Goal: Transaction & Acquisition: Purchase product/service

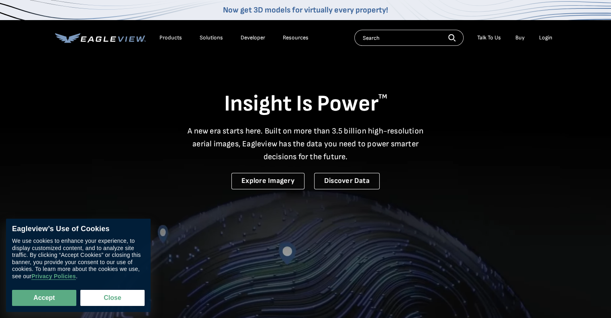
click at [548, 38] on div "Login" at bounding box center [545, 37] width 13 height 7
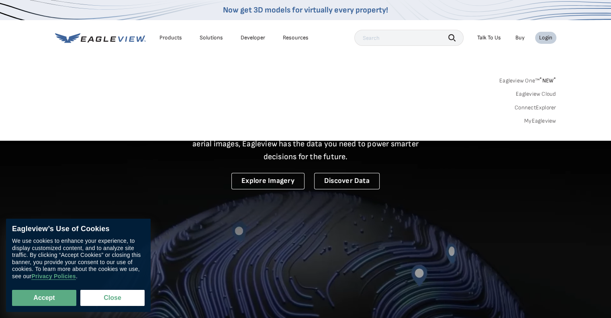
click at [540, 122] on link "MyEagleview" at bounding box center [540, 120] width 32 height 7
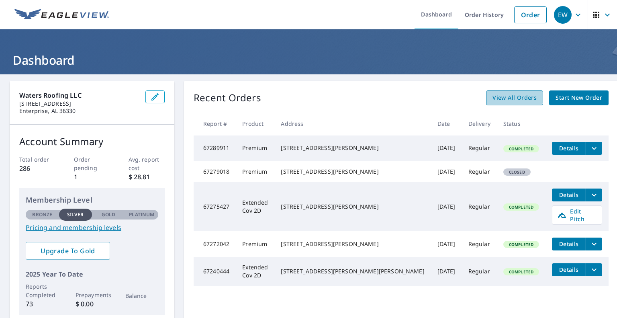
click at [492, 97] on span "View All Orders" at bounding box center [514, 98] width 44 height 10
click at [555, 97] on span "Start New Order" at bounding box center [578, 98] width 47 height 10
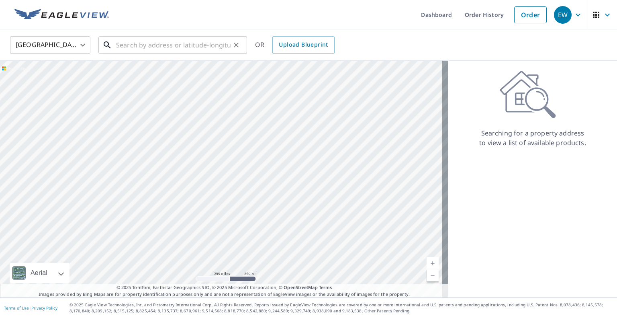
click at [131, 44] on input "text" at bounding box center [173, 45] width 114 height 22
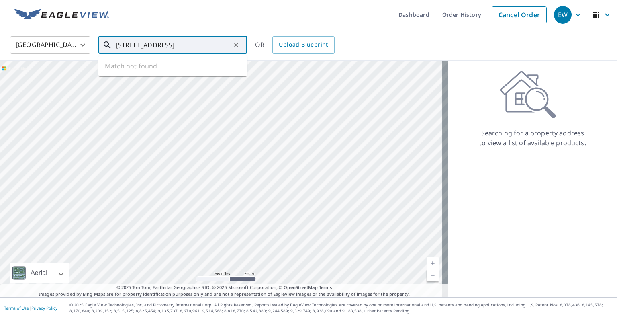
type input "[STREET_ADDRESS]"
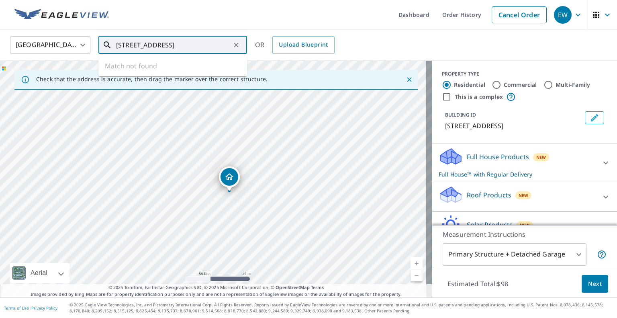
drag, startPoint x: 200, startPoint y: 47, endPoint x: 142, endPoint y: 45, distance: 58.2
click at [93, 40] on div "United States US ​ 1206 Highway 84 E Opp al ​ Match not found OR Upload Bluepri…" at bounding box center [305, 44] width 603 height 19
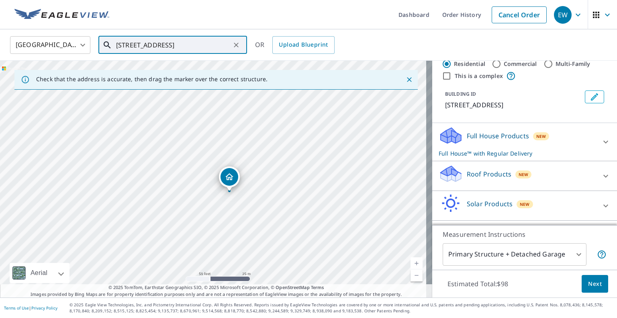
scroll to position [40, 0]
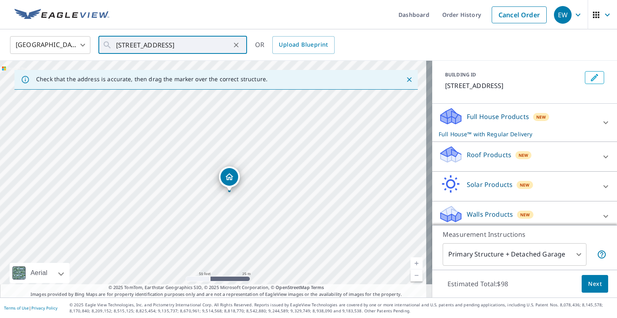
click at [573, 156] on div "Roof Products New" at bounding box center [516, 156] width 157 height 23
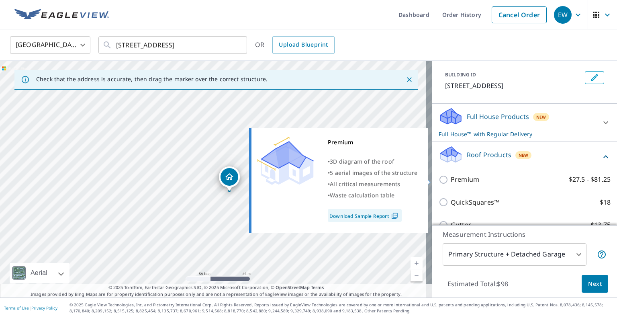
click at [438, 182] on input "Premium $27.5 - $81.25" at bounding box center [444, 180] width 12 height 10
checkbox input "true"
checkbox input "false"
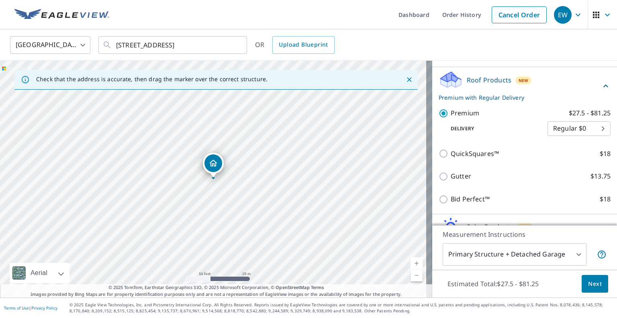
scroll to position [120, 0]
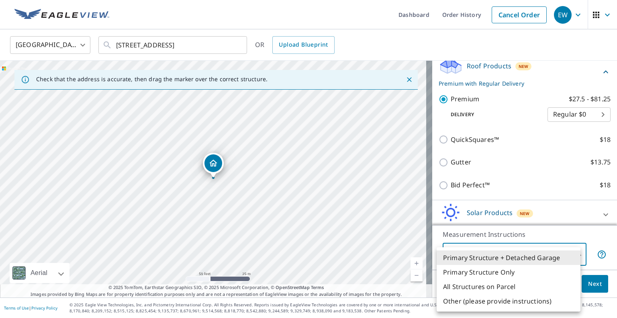
click at [571, 255] on body "EW EW Dashboard Order History Cancel Order EW United States US ​ 1206 Highway 8…" at bounding box center [308, 159] width 617 height 318
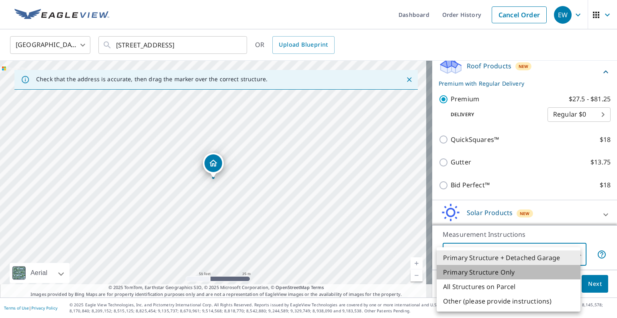
click at [487, 273] on li "Primary Structure Only" at bounding box center [508, 272] width 144 height 14
type input "2"
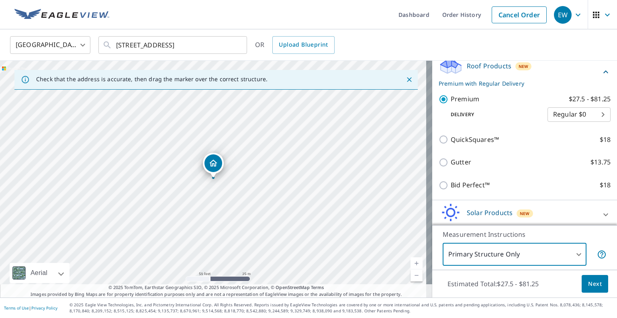
click at [596, 287] on button "Next" at bounding box center [594, 284] width 26 height 18
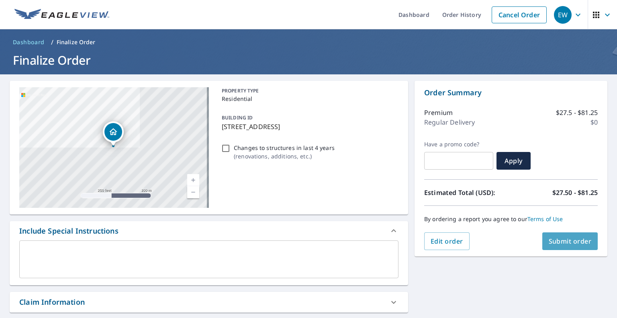
click at [555, 242] on span "Submit order" at bounding box center [569, 240] width 43 height 9
